Goal: Task Accomplishment & Management: Complete application form

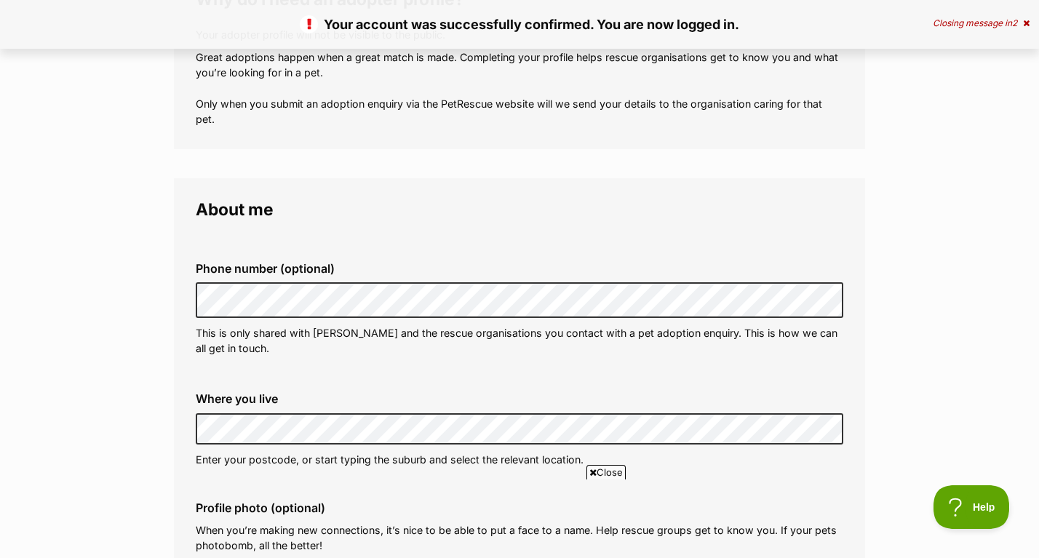
scroll to position [292, 0]
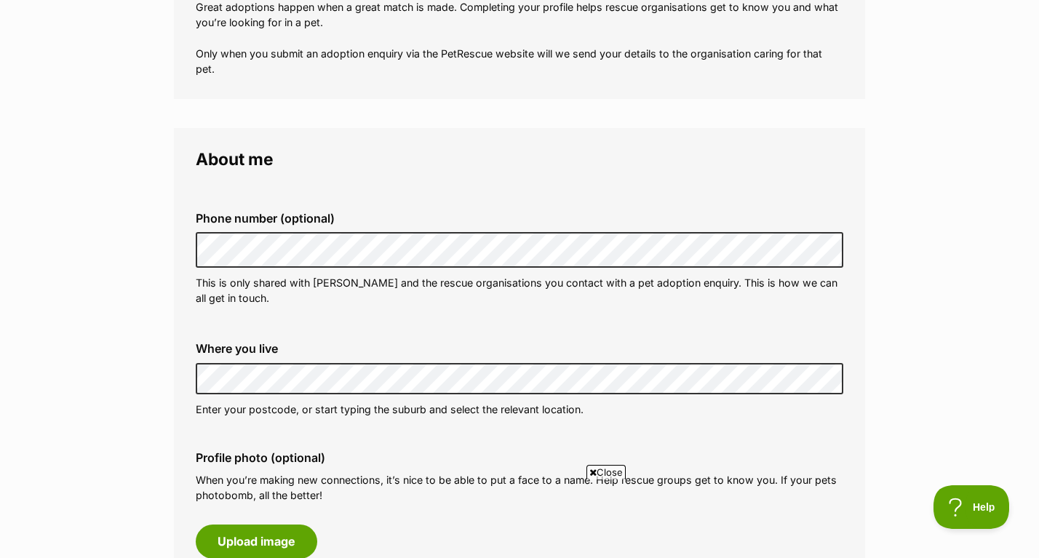
click at [606, 471] on span "Close" at bounding box center [605, 472] width 39 height 15
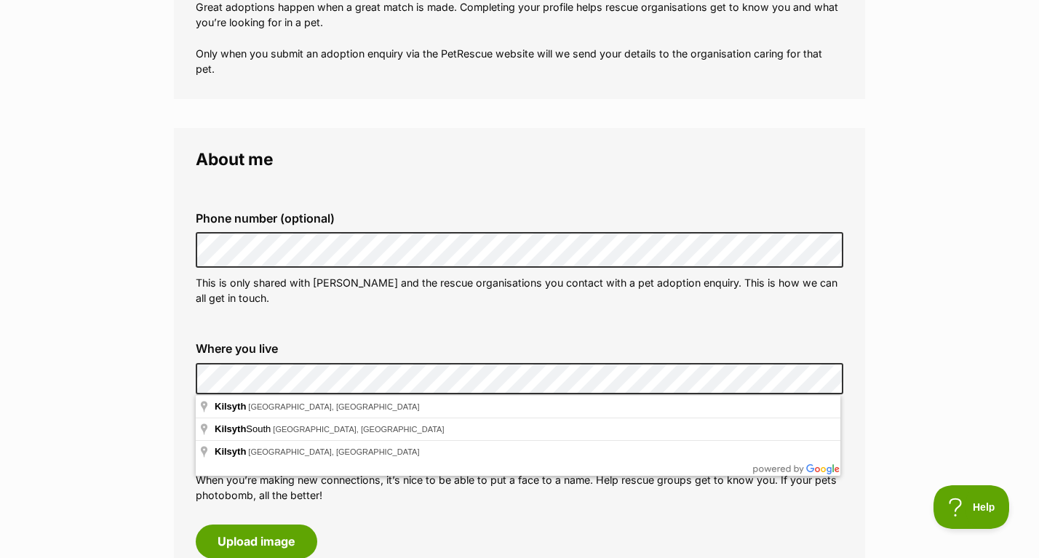
click at [475, 325] on fieldset "Phone number (optional) This is only shared with [PERSON_NAME] and the rescue o…" at bounding box center [520, 258] width 648 height 143
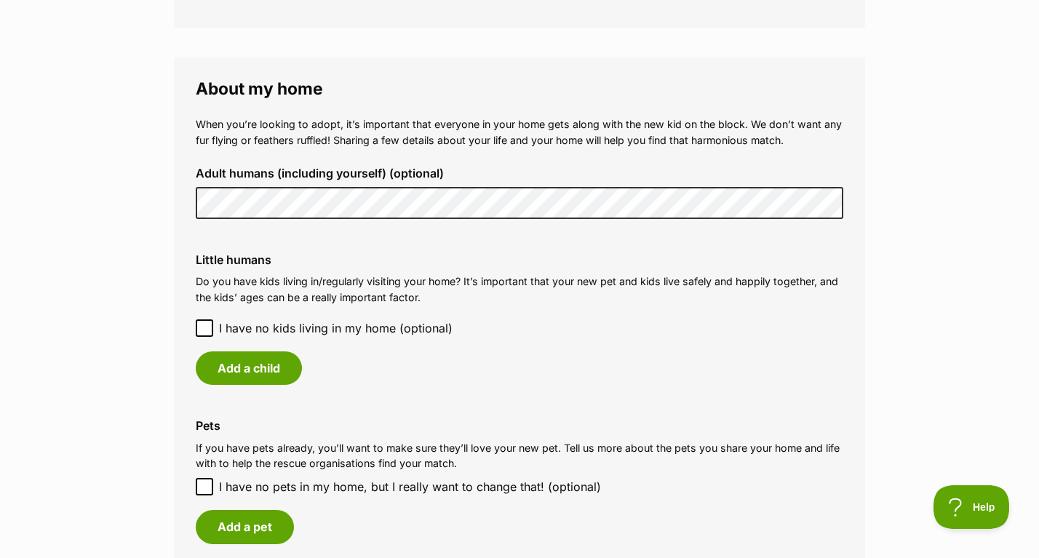
scroll to position [1019, 0]
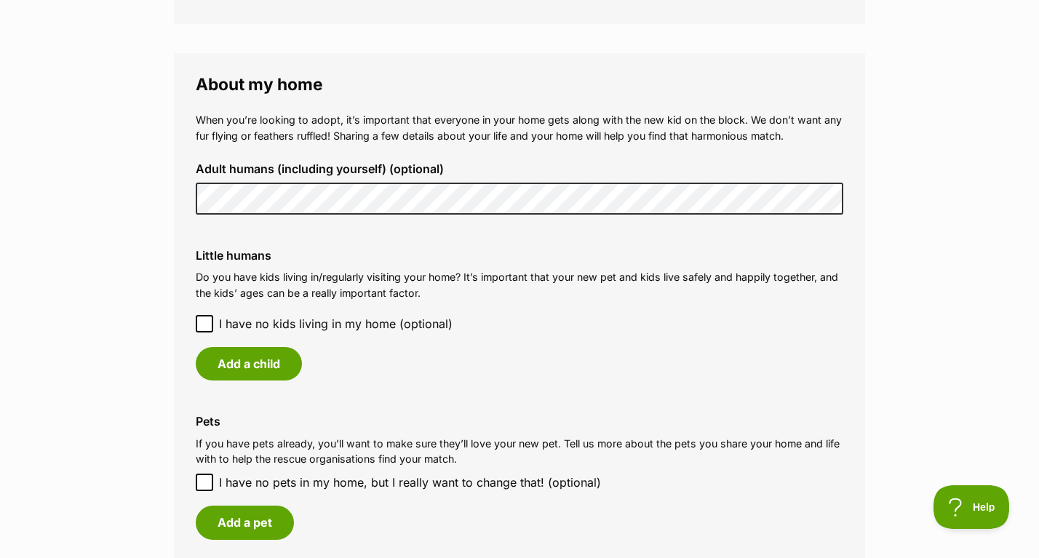
click at [202, 324] on icon at bounding box center [204, 324] width 10 height 10
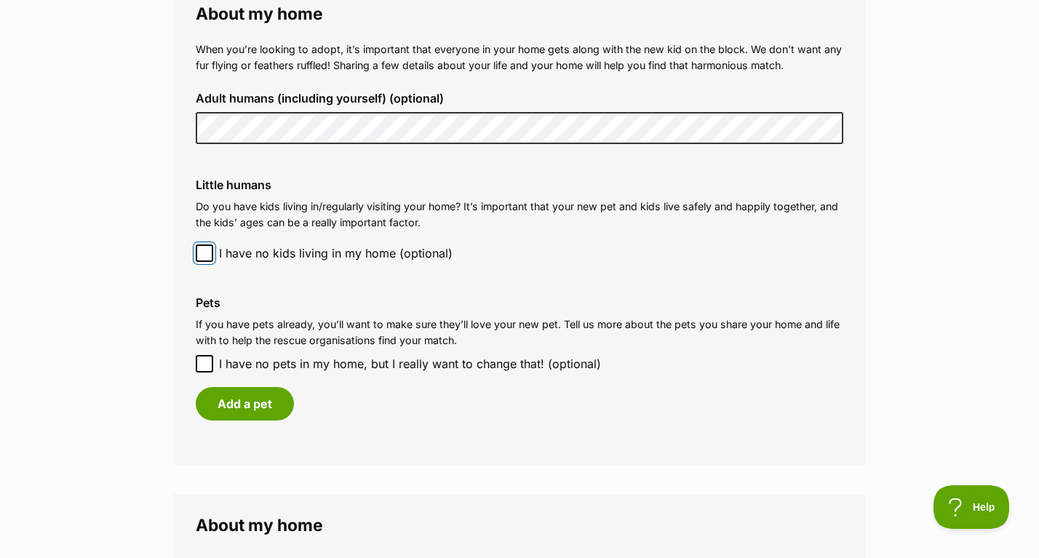
scroll to position [1091, 0]
click at [255, 404] on button "Add a pet" at bounding box center [245, 402] width 98 height 33
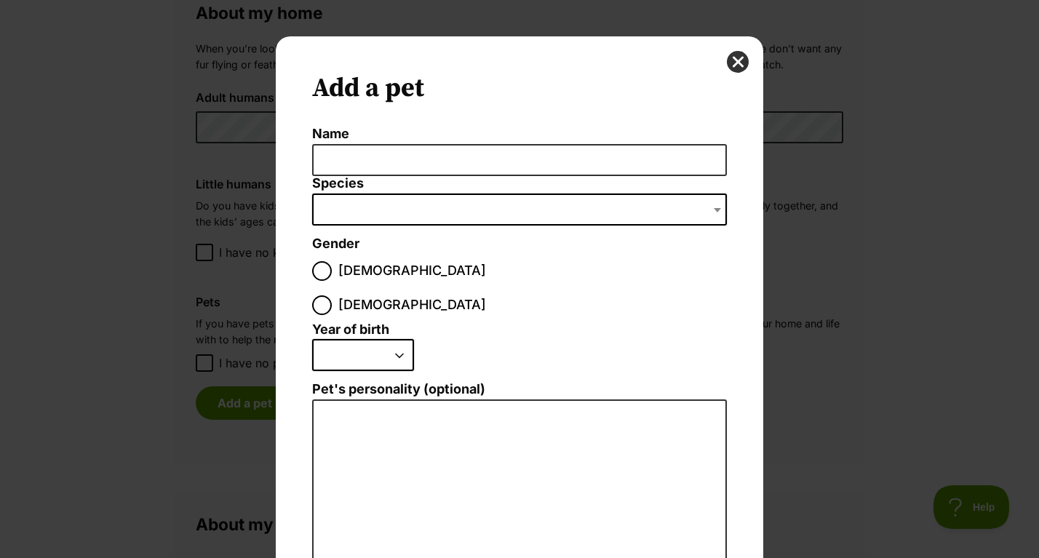
scroll to position [0, 0]
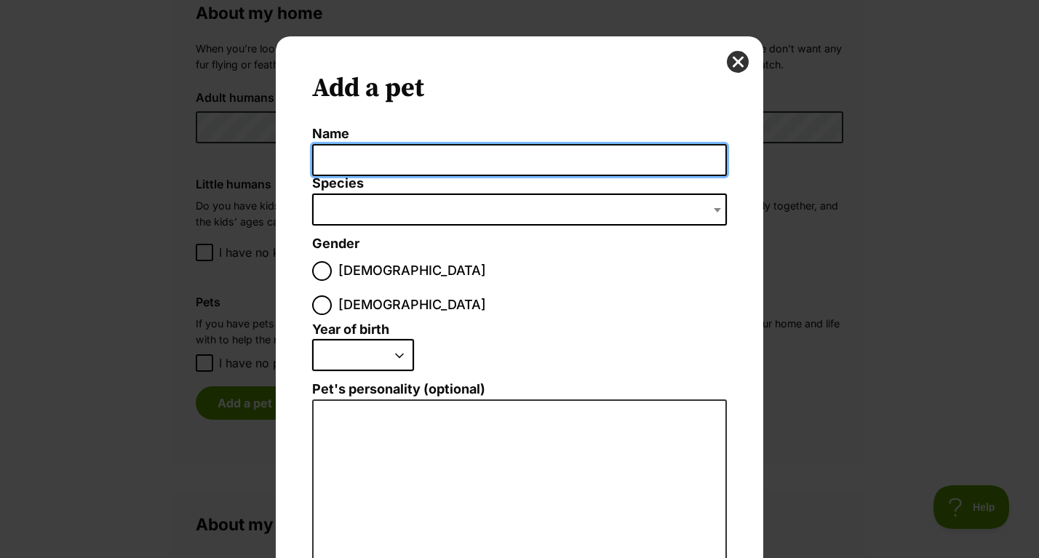
click at [446, 159] on input "Name" at bounding box center [519, 160] width 415 height 33
type input "[PERSON_NAME]"
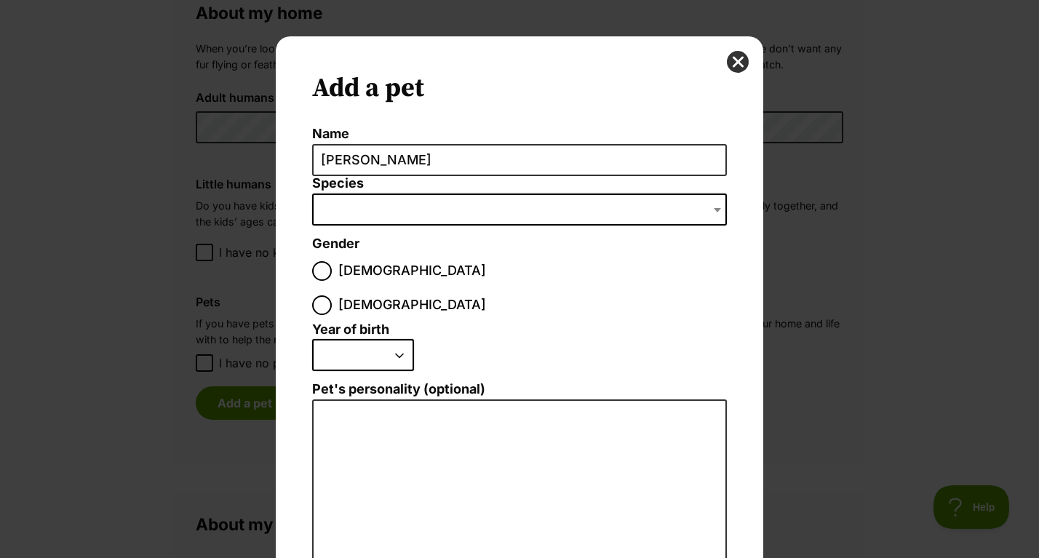
click at [472, 211] on span "Dialog Window - Close (Press escape to close)" at bounding box center [519, 210] width 415 height 32
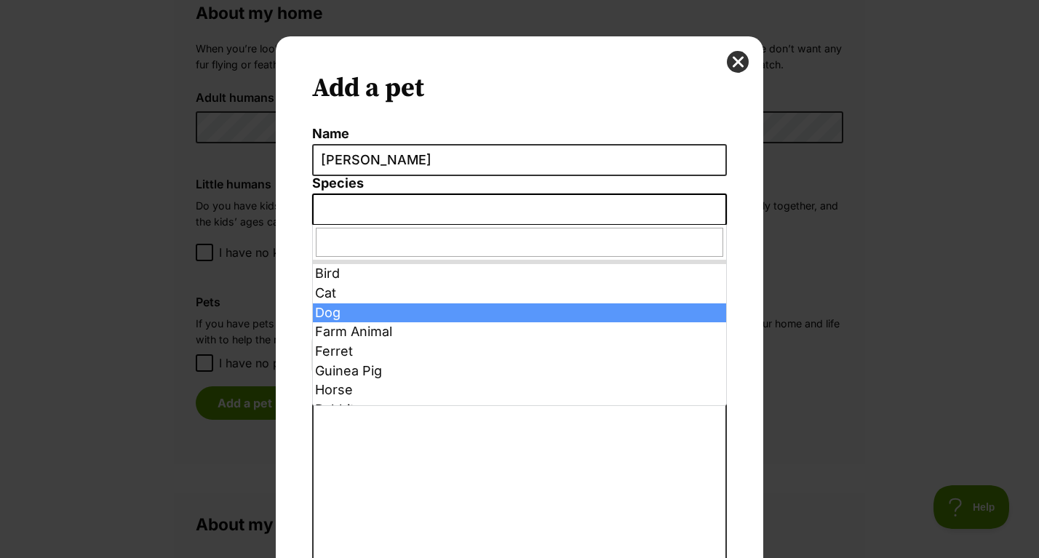
select select "1"
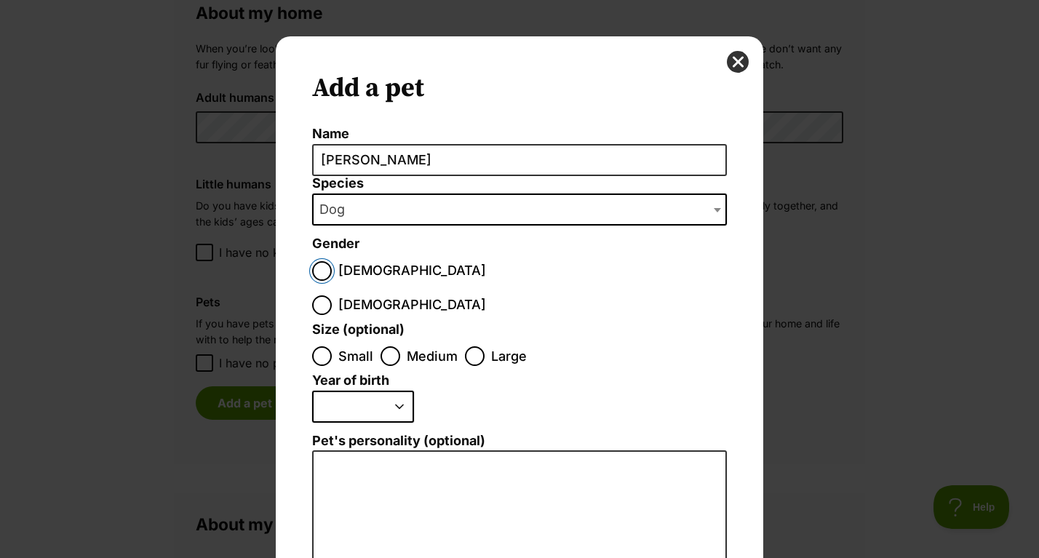
click at [323, 268] on input "[DEMOGRAPHIC_DATA]" at bounding box center [322, 271] width 20 height 20
radio input "true"
click at [391, 346] on input "Medium" at bounding box center [391, 356] width 20 height 20
radio input "true"
click at [392, 391] on select "2025 2024 2023 2022 2021 2020 2019 2018 2017 2016 2015 2014 2013 2012 2011 2010…" at bounding box center [363, 407] width 102 height 32
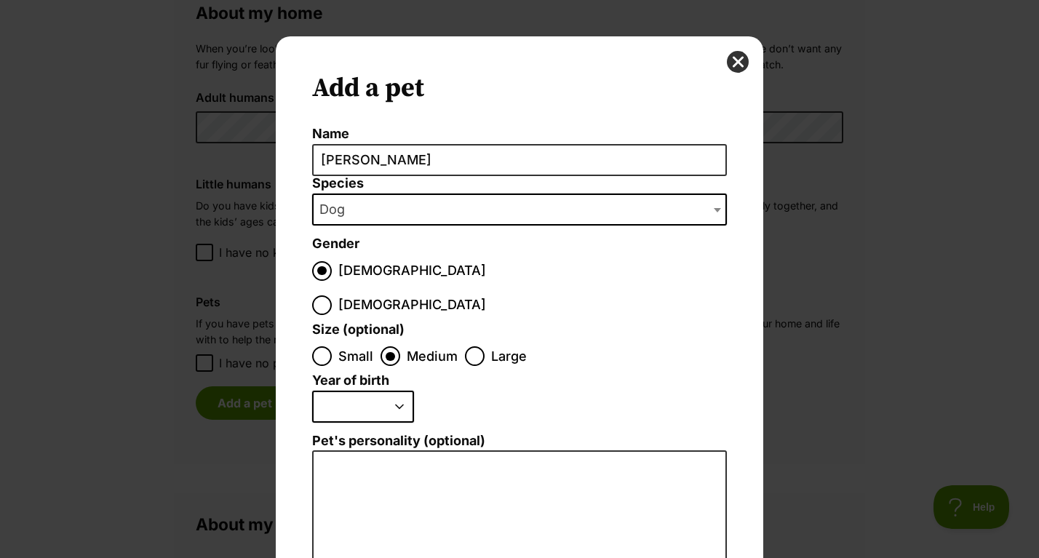
select select "2024"
click at [312, 391] on select "2025 2024 2023 2022 2021 2020 2019 2018 2017 2016 2015 2014 2013 2012 2011 2010…" at bounding box center [363, 407] width 102 height 32
